Goal: Transaction & Acquisition: Purchase product/service

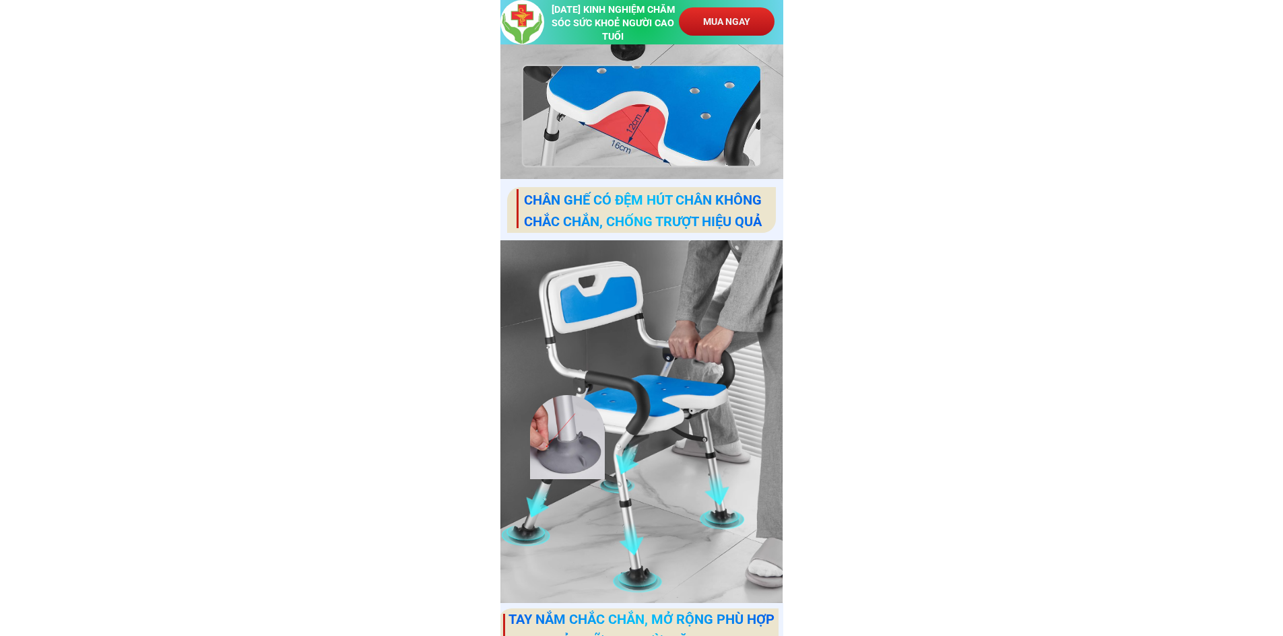
scroll to position [3368, 0]
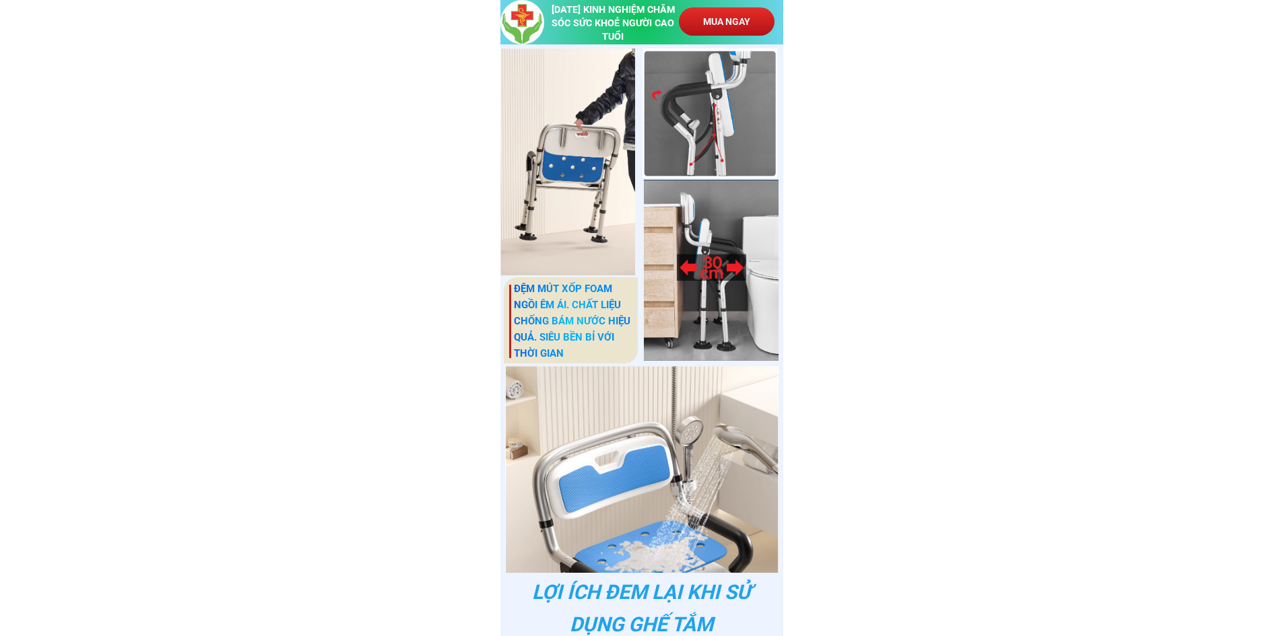
scroll to position [5983, 0]
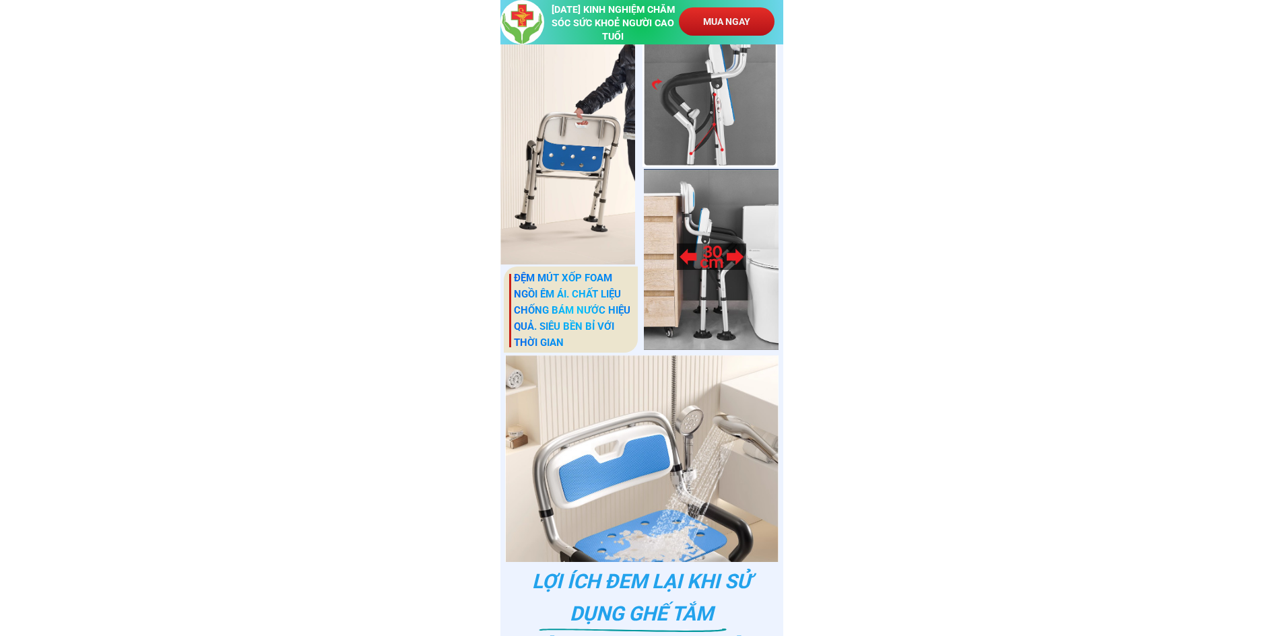
drag, startPoint x: 1293, startPoint y: 31, endPoint x: 1264, endPoint y: 406, distance: 376.3
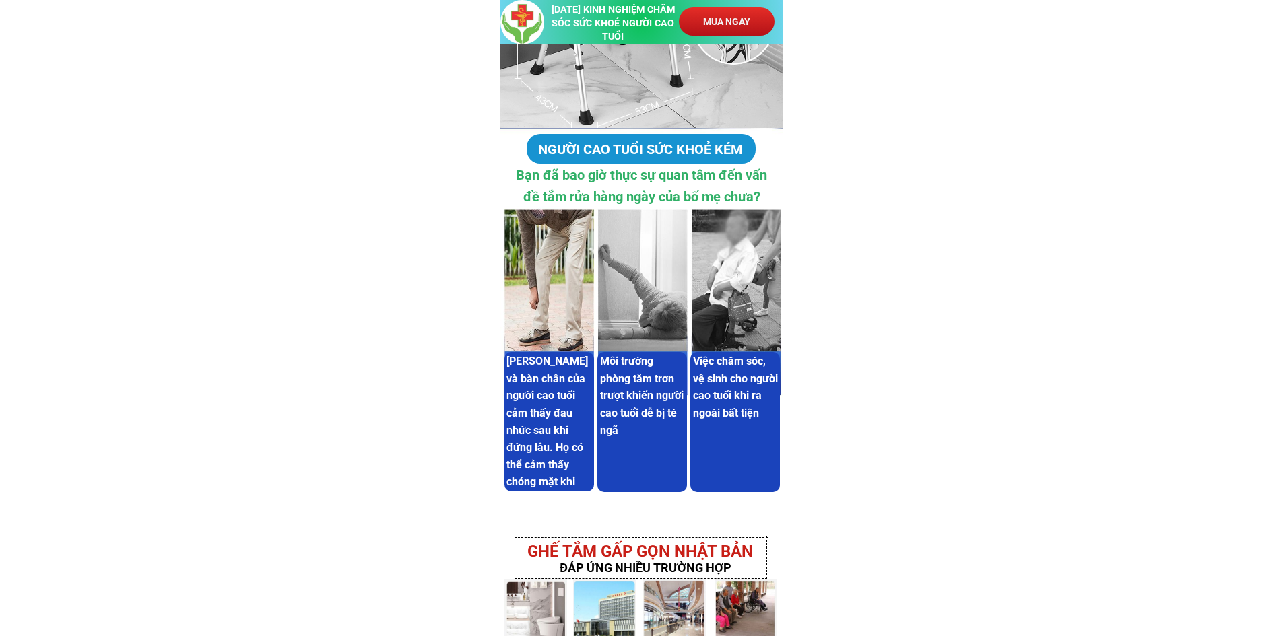
scroll to position [1751, 0]
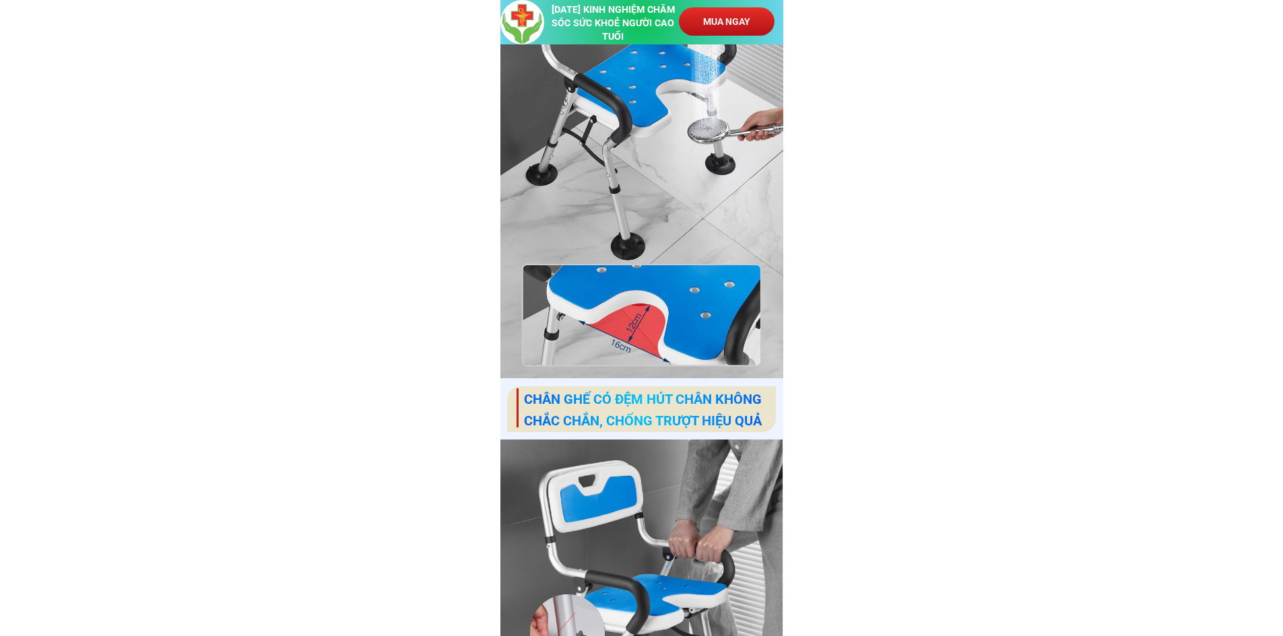
scroll to position [3300, 0]
